Goal: Task Accomplishment & Management: Use online tool/utility

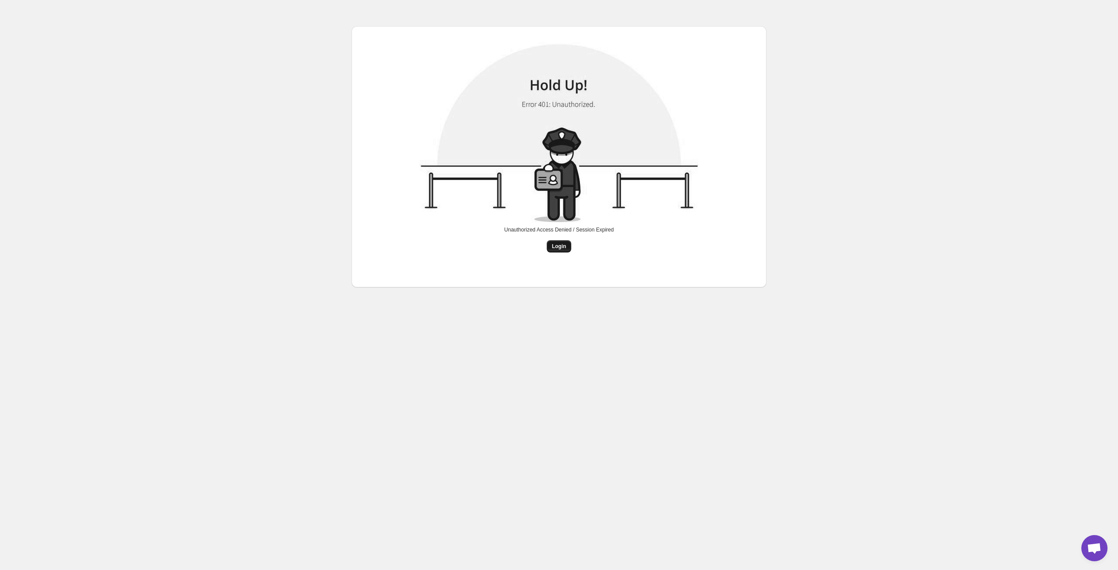
click at [563, 249] on span "Login" at bounding box center [559, 246] width 14 height 7
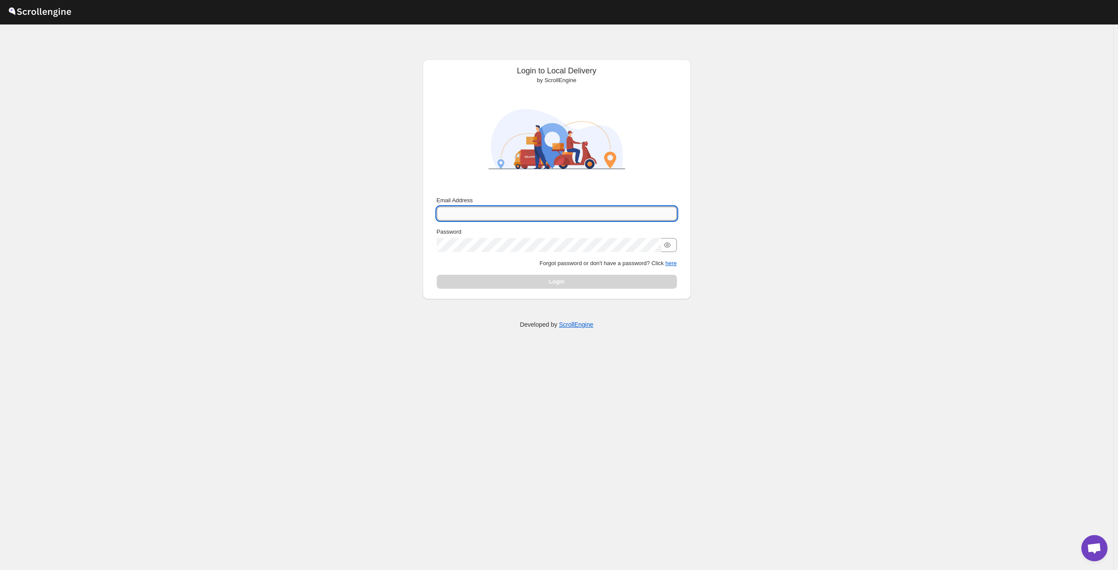
click at [560, 218] on input "Email Address" at bounding box center [557, 214] width 240 height 14
